Goal: Check status: Check status

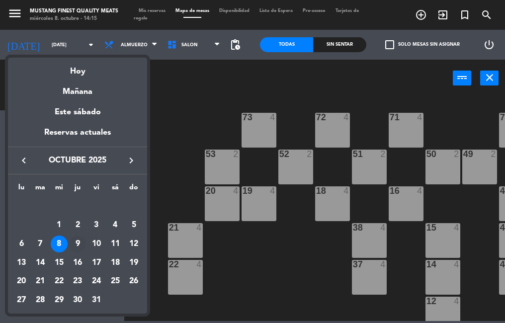
click at [77, 245] on div "9" at bounding box center [77, 243] width 17 height 17
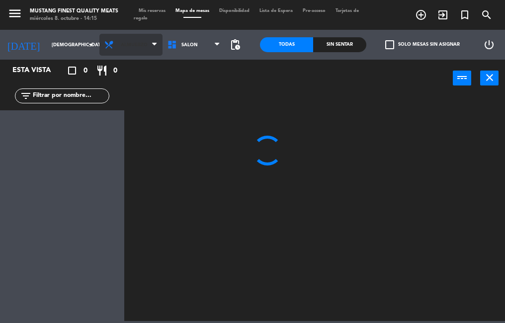
click at [129, 51] on span "Almuerzo" at bounding box center [130, 45] width 63 height 22
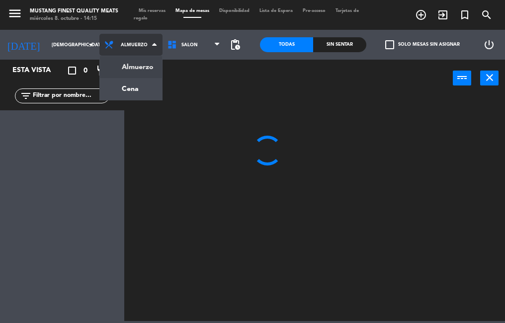
click at [140, 70] on ng-component "menu Mustang Finest Quality Meats [DATE] 8. octubre - 14:15 Mis reservas Mapa d…" at bounding box center [252, 160] width 505 height 321
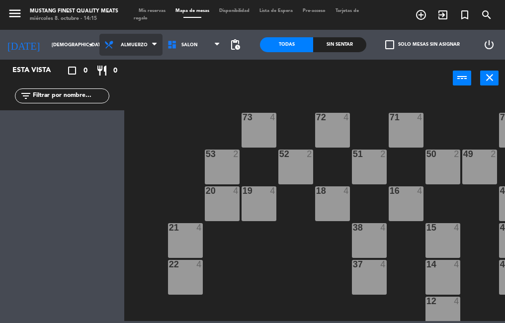
click at [124, 51] on span "Almuerzo" at bounding box center [130, 45] width 63 height 22
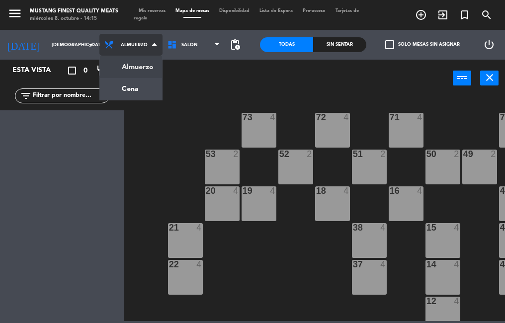
click at [134, 91] on ng-component "menu Mustang Finest Quality Meats [DATE] 8. octubre - 14:15 Mis reservas Mapa d…" at bounding box center [252, 160] width 505 height 321
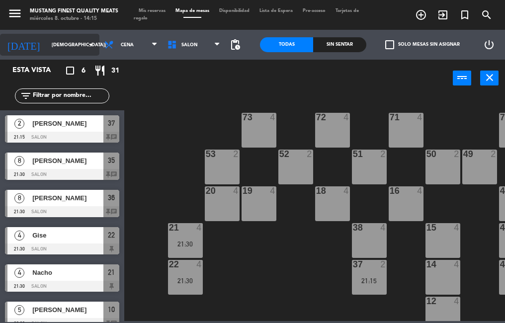
click at [62, 45] on input "[DEMOGRAPHIC_DATA][DATE]" at bounding box center [79, 44] width 65 height 15
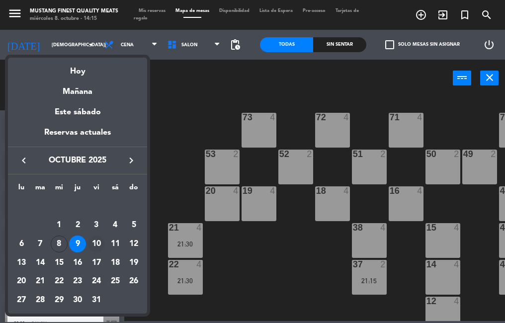
click at [99, 241] on div "10" at bounding box center [96, 243] width 17 height 17
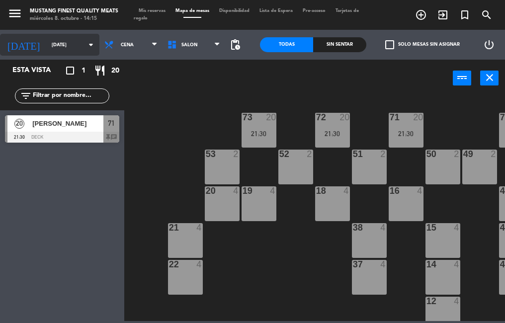
click at [61, 49] on input "[DATE]" at bounding box center [79, 44] width 65 height 15
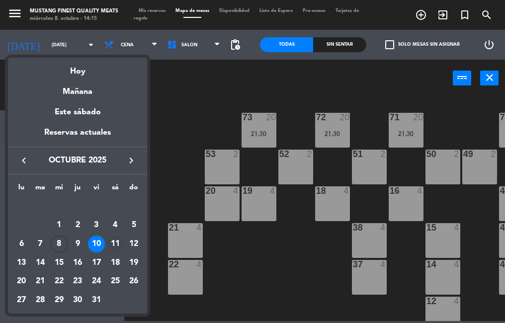
click at [115, 249] on div "11" at bounding box center [115, 243] width 17 height 17
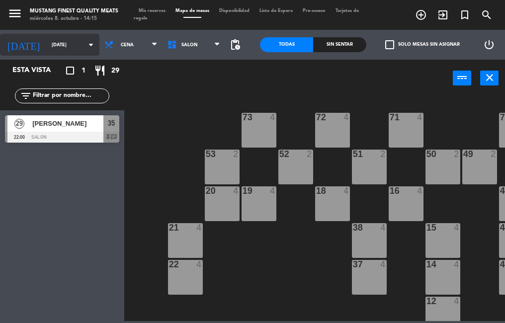
click at [59, 47] on input "[DATE]" at bounding box center [79, 44] width 65 height 15
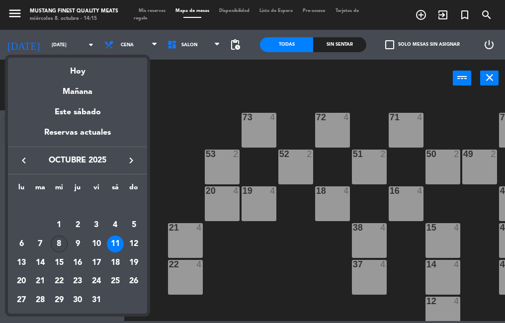
click at [59, 243] on div "8" at bounding box center [59, 243] width 17 height 17
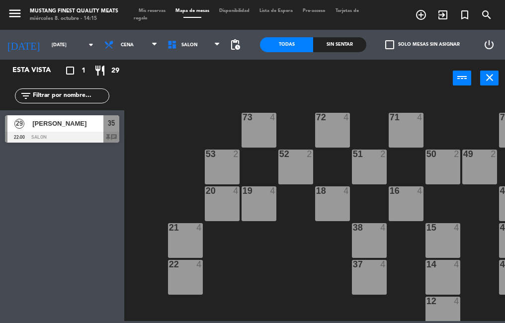
type input "[DATE]"
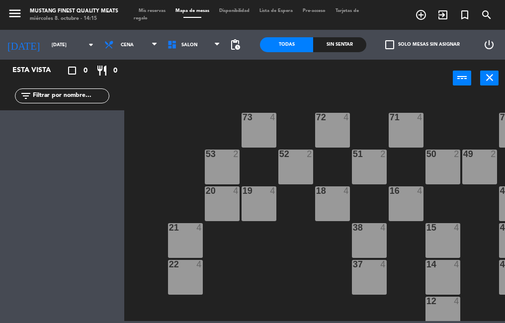
click at [315, 283] on div "73 4 72 4 71 4 69 8 70 4 80 8 50 2 53 2 52 2 51 2 49 2 68 6 81 8 18 4 16 4 19 4…" at bounding box center [317, 208] width 376 height 226
